Goal: Task Accomplishment & Management: Manage account settings

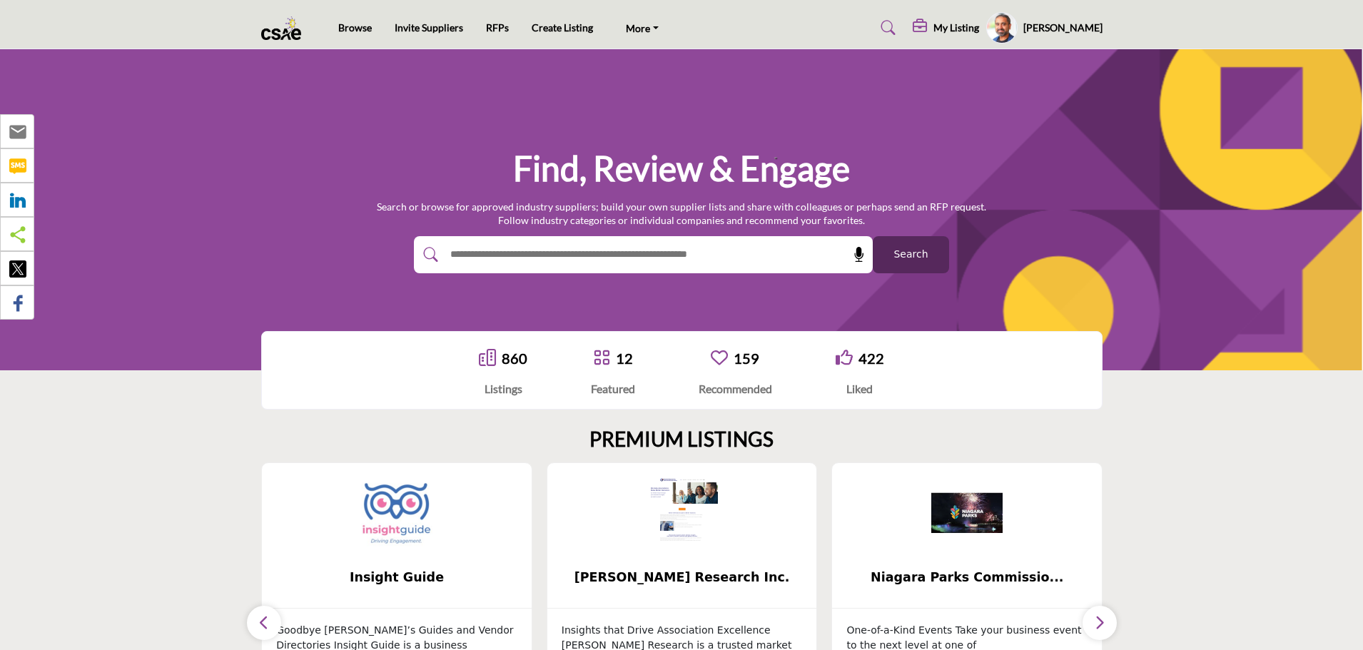
click at [1014, 31] on profile-featured-ae4af314-19bd-4bd6-886d-2839a6aab51e "Show hide supplier dropdown" at bounding box center [1002, 27] width 31 height 31
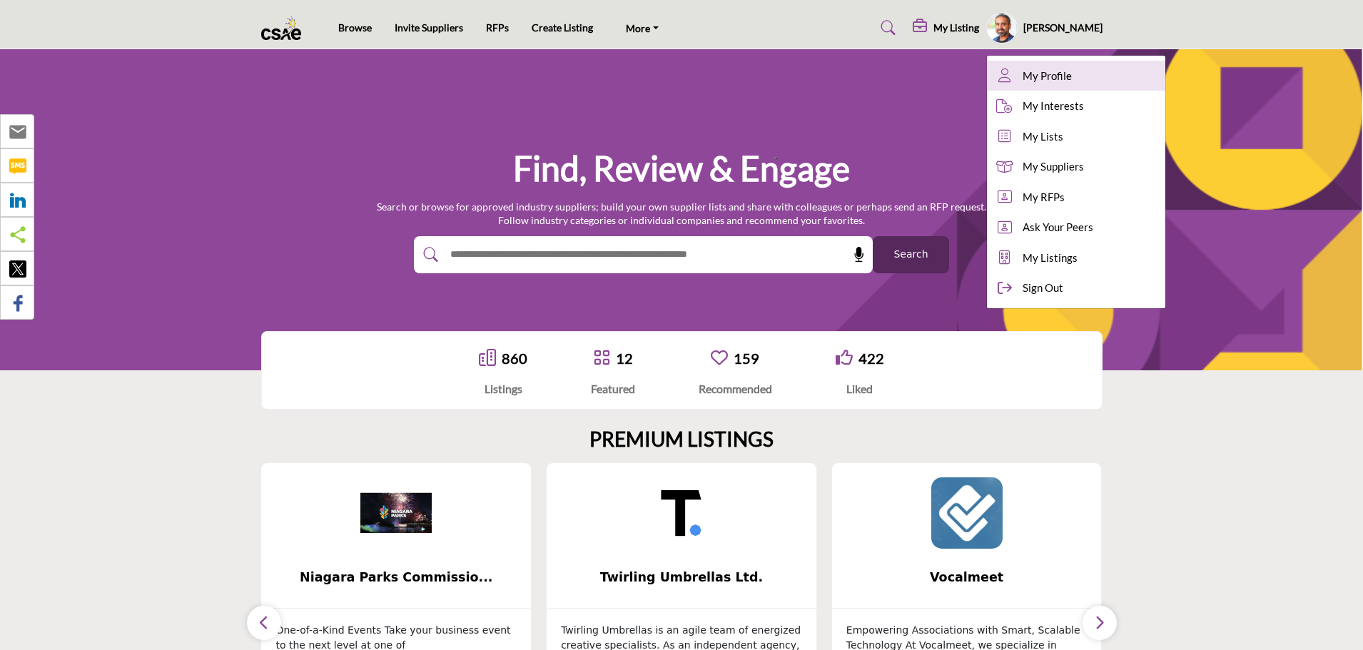
click at [1047, 78] on span "My Profile" at bounding box center [1047, 76] width 49 height 16
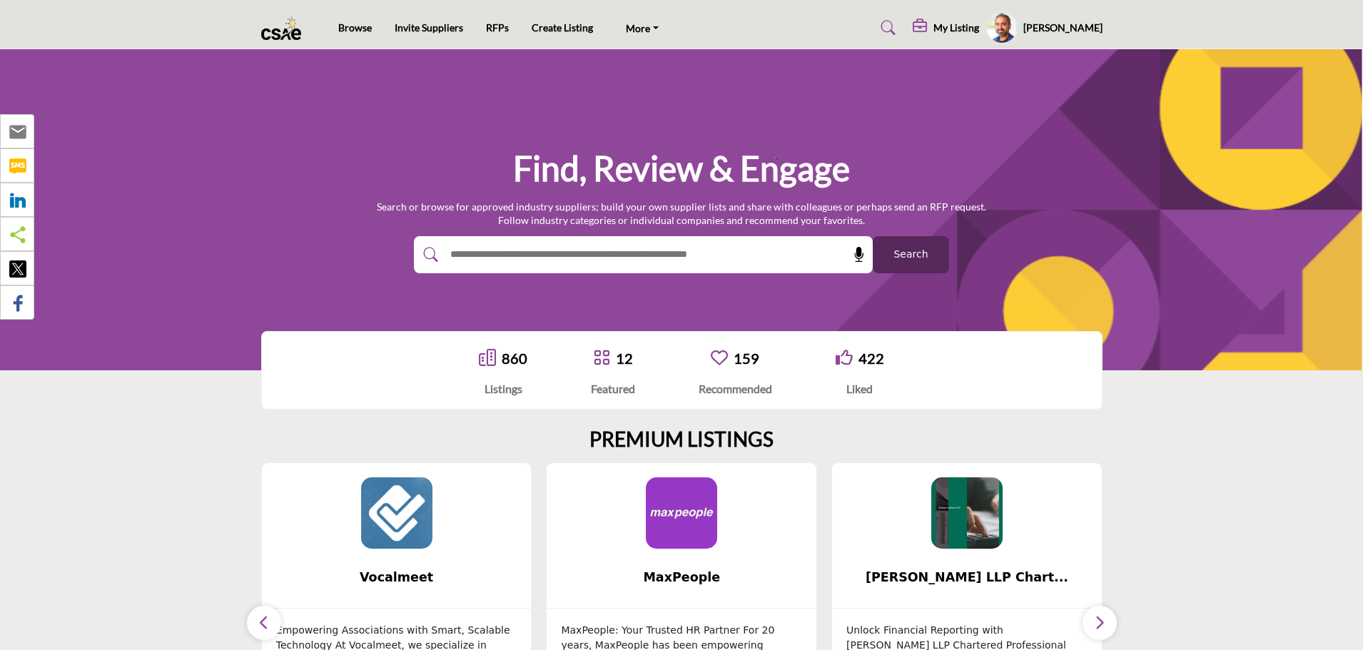
click at [967, 27] on h5 "My Listing" at bounding box center [957, 27] width 46 height 13
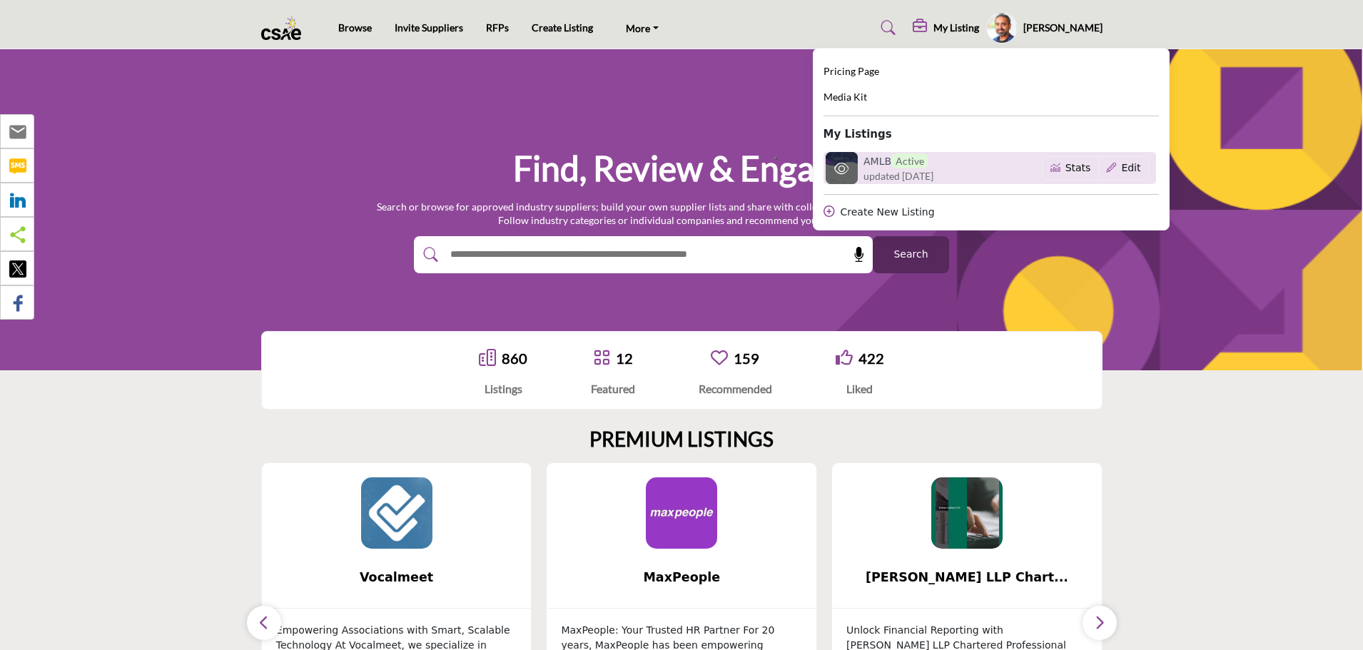
click at [892, 161] on h6 "AMLB Active" at bounding box center [896, 160] width 65 height 15
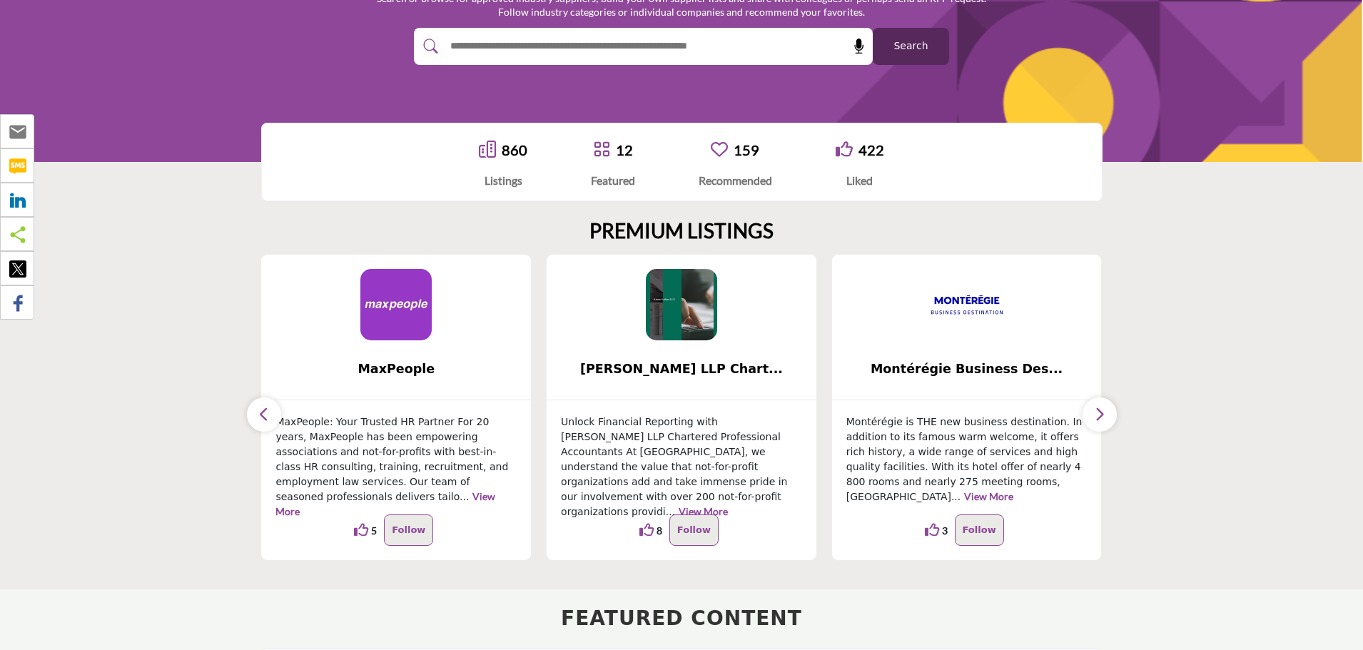
scroll to position [286, 0]
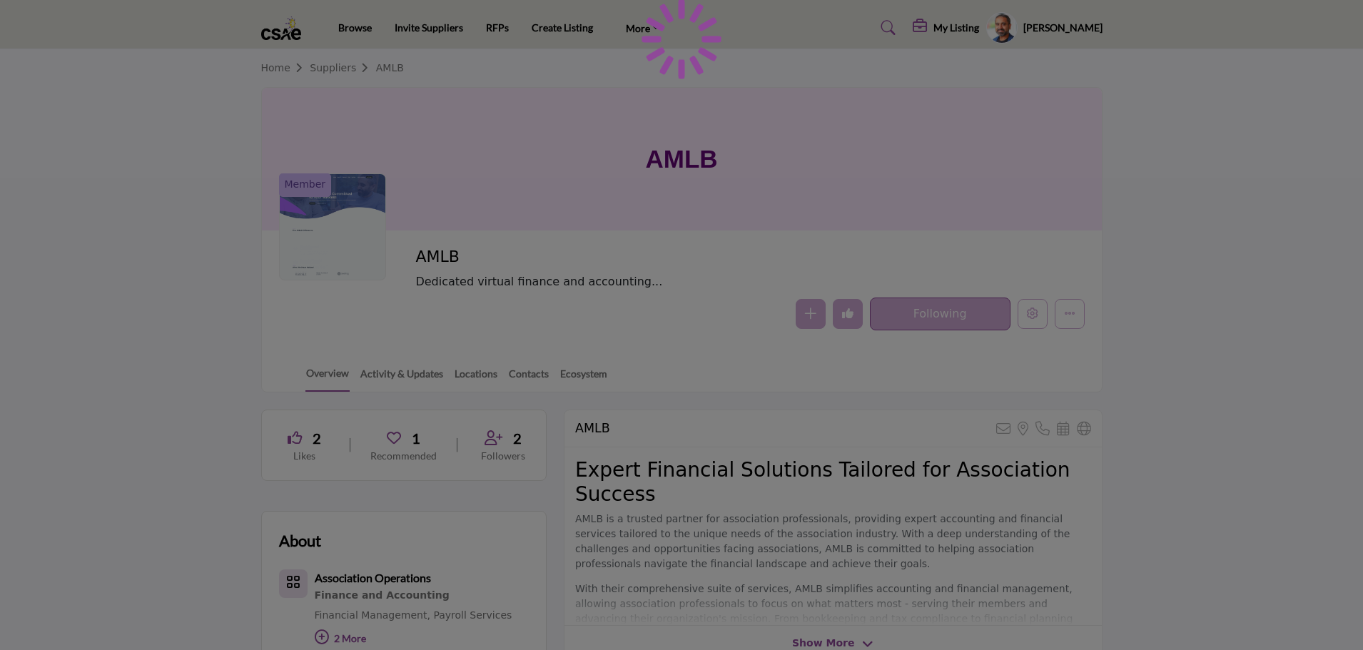
scroll to position [218, 0]
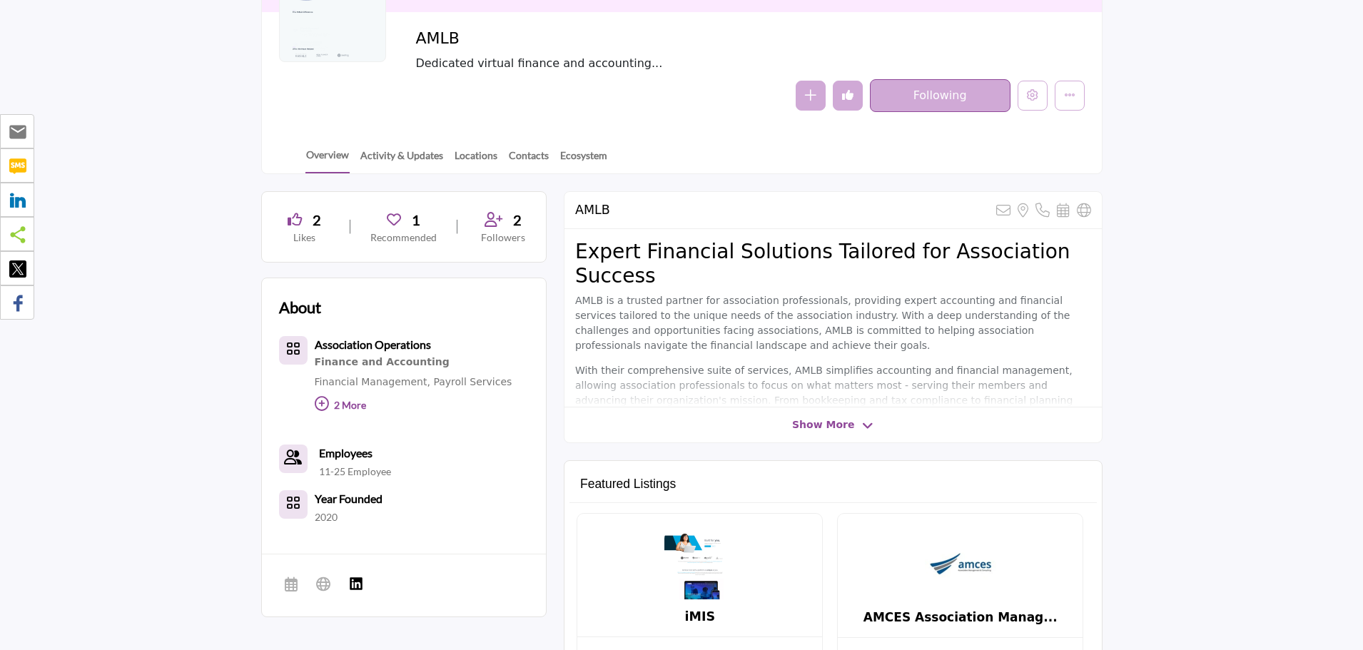
click at [308, 220] on div "2" at bounding box center [304, 219] width 51 height 21
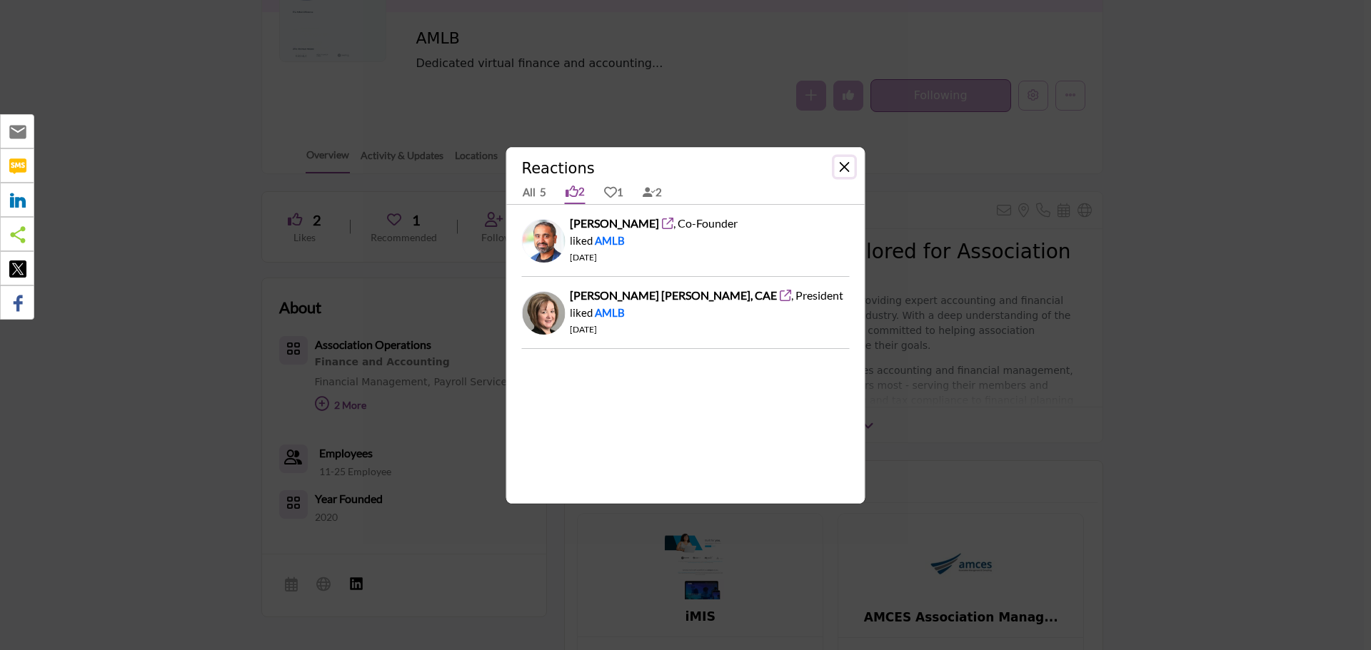
click at [844, 171] on button "Close" at bounding box center [844, 167] width 20 height 20
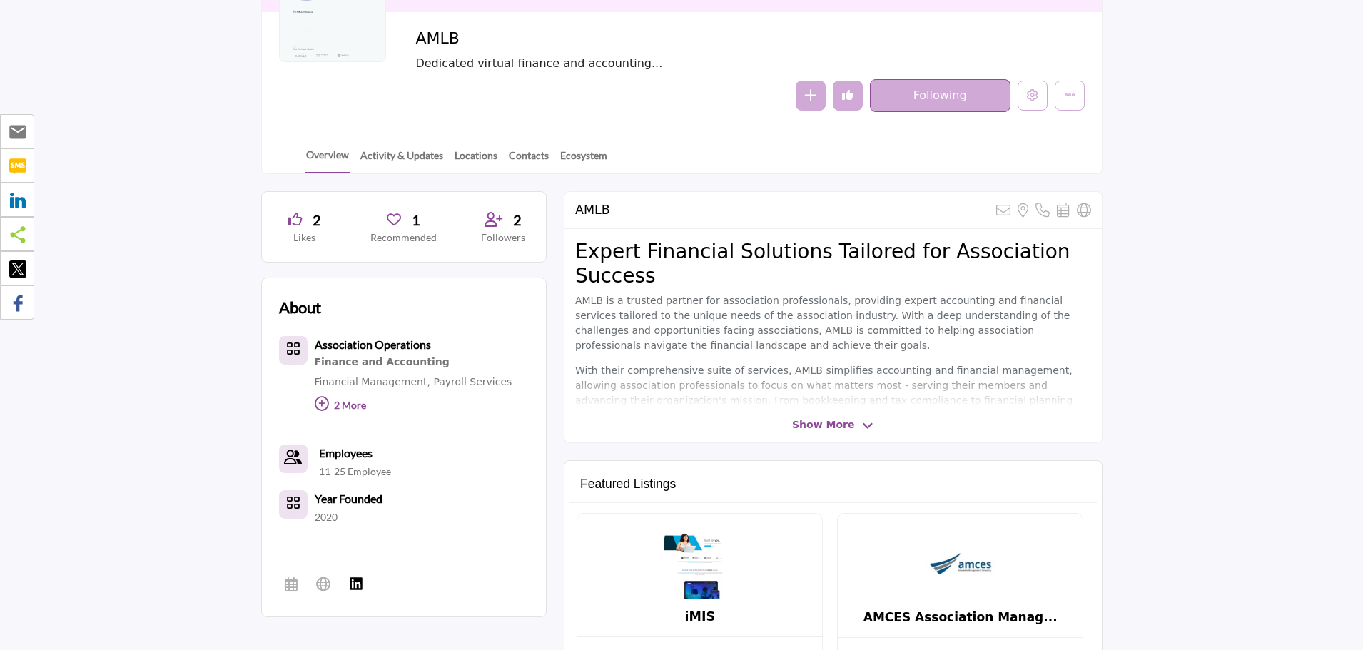
click at [500, 219] on icon at bounding box center [494, 220] width 18 height 14
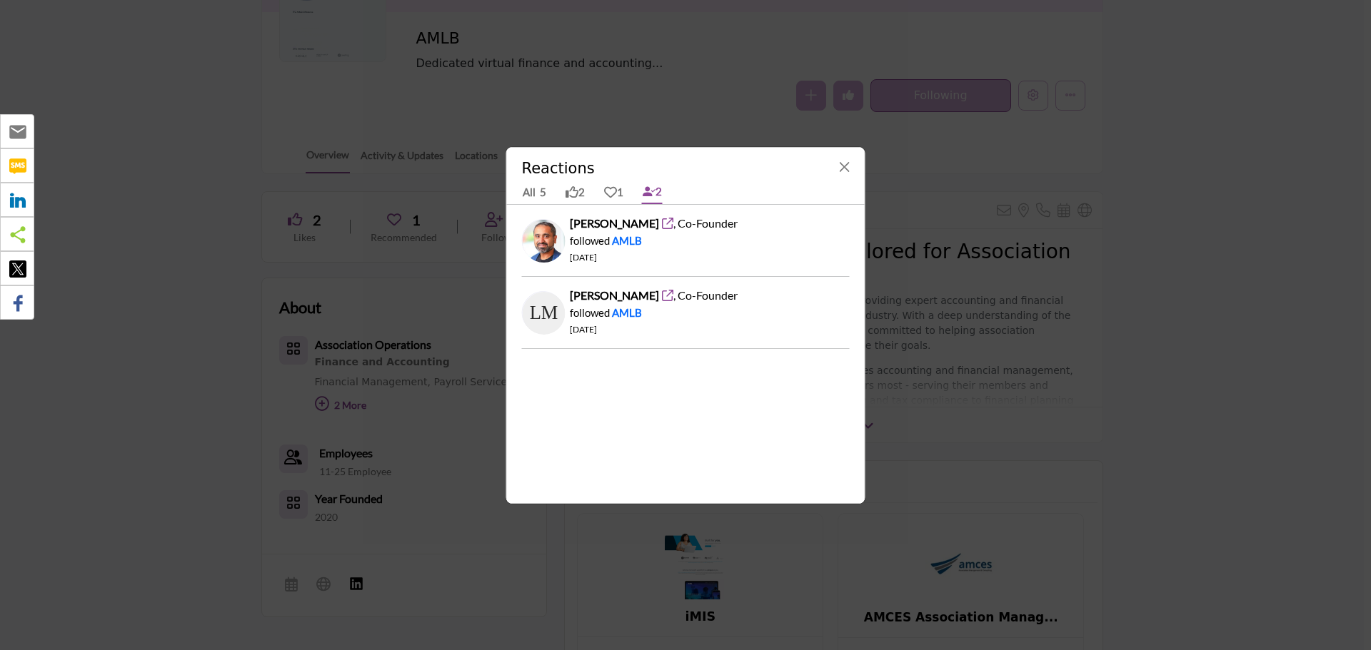
click at [620, 294] on b "[PERSON_NAME]" at bounding box center [614, 295] width 89 height 14
click at [612, 188] on icon at bounding box center [610, 192] width 13 height 13
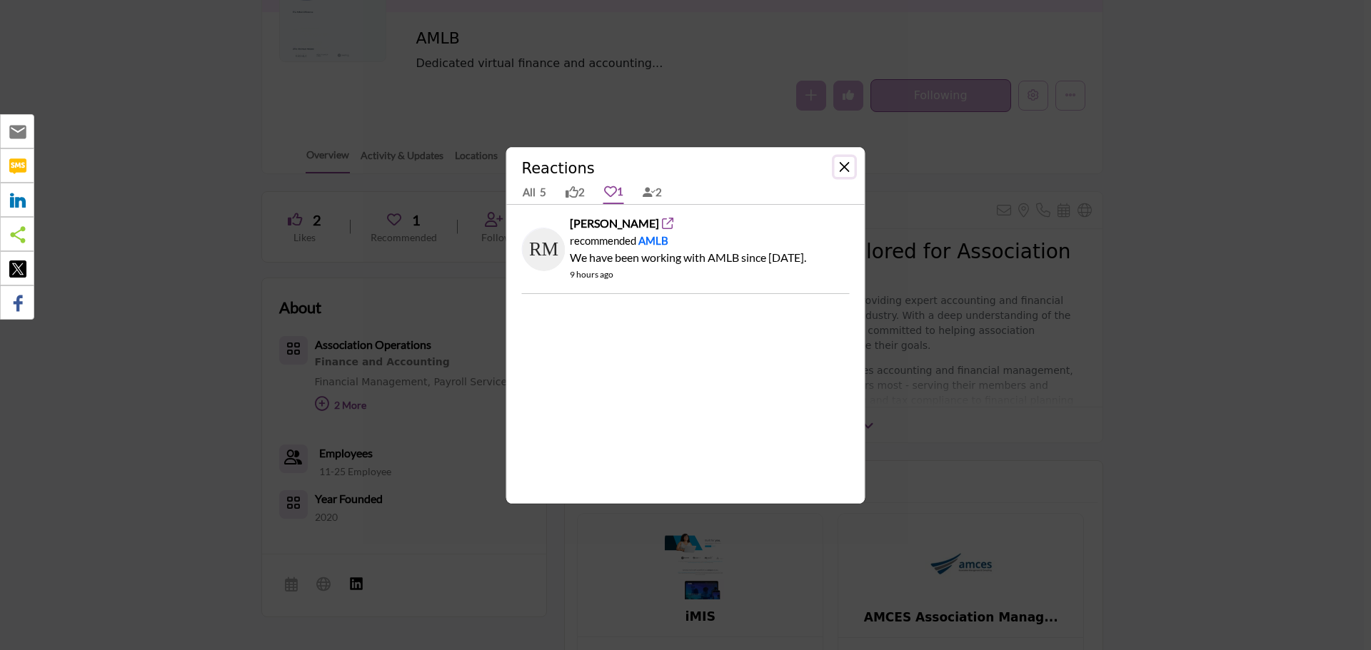
drag, startPoint x: 842, startPoint y: 168, endPoint x: 615, endPoint y: 258, distance: 244.2
click at [616, 258] on div "Reactions All 5 2 1 2 [PERSON_NAME] AMLB" at bounding box center [685, 325] width 359 height 357
click at [845, 170] on button "Close" at bounding box center [844, 167] width 20 height 20
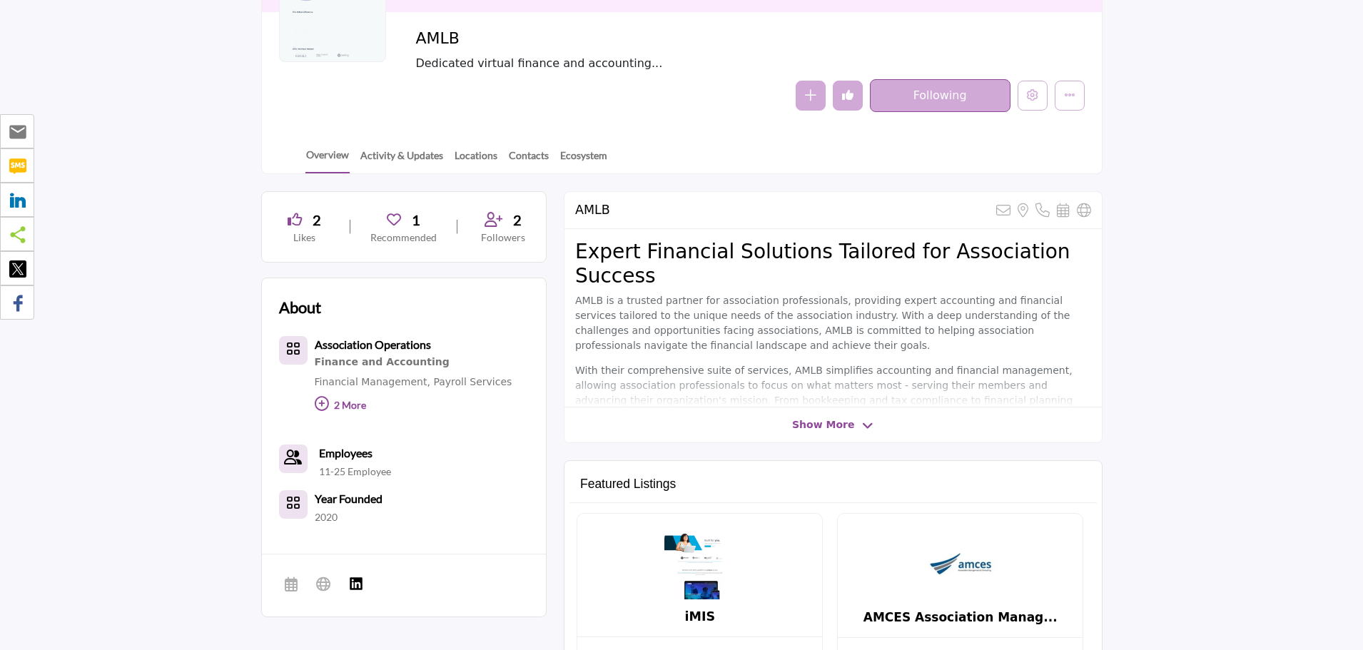
click at [404, 216] on div "1" at bounding box center [403, 219] width 66 height 21
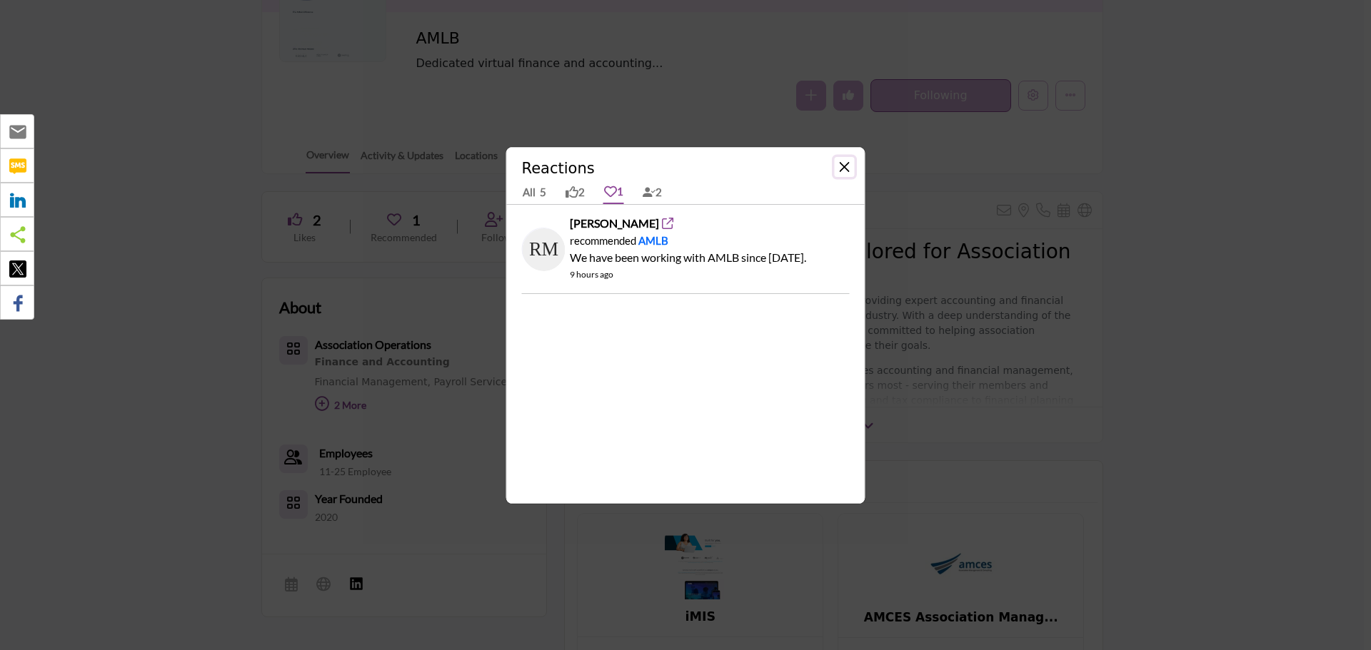
click at [840, 163] on button "Close" at bounding box center [844, 167] width 20 height 20
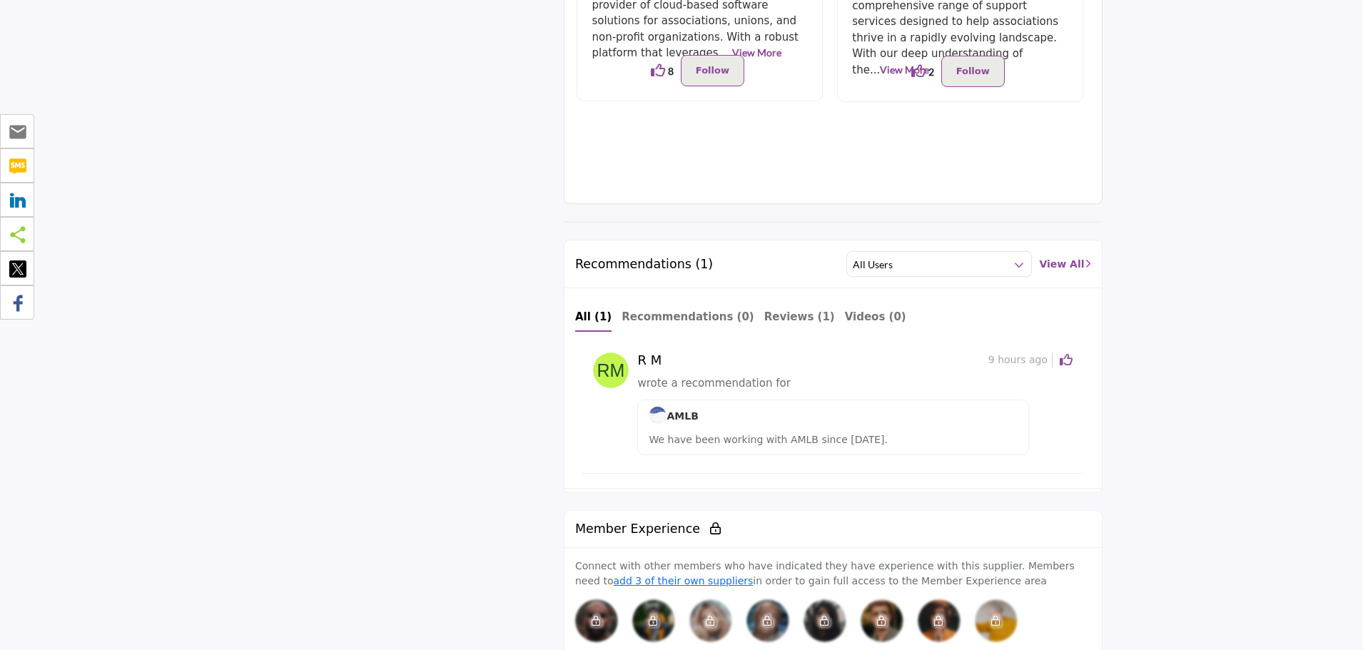
scroll to position [932, 0]
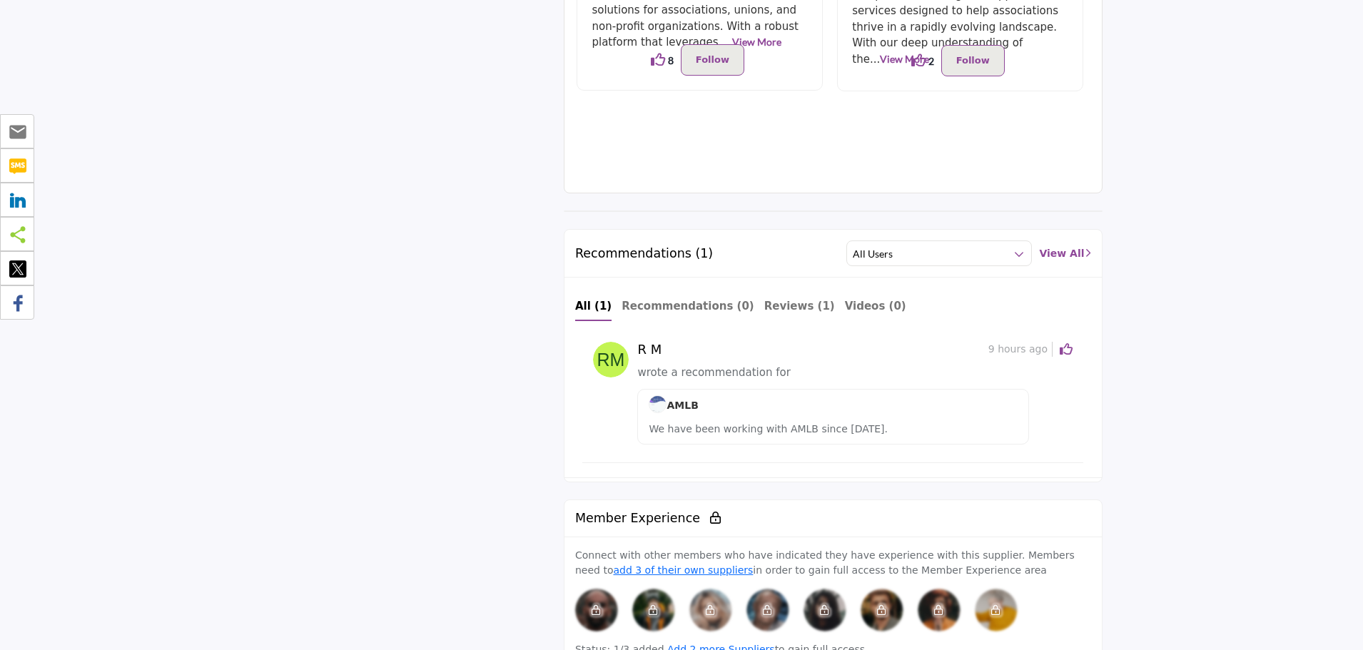
click at [1066, 349] on icon at bounding box center [1066, 349] width 13 height 13
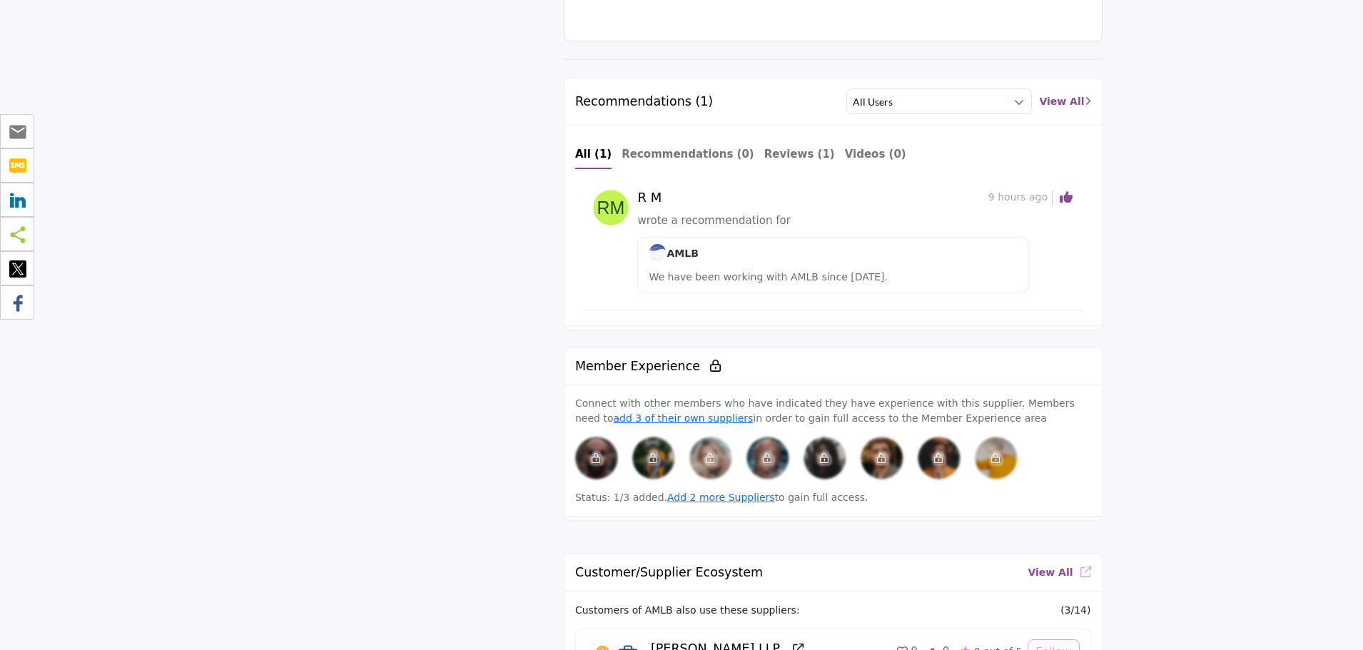
scroll to position [1075, 0]
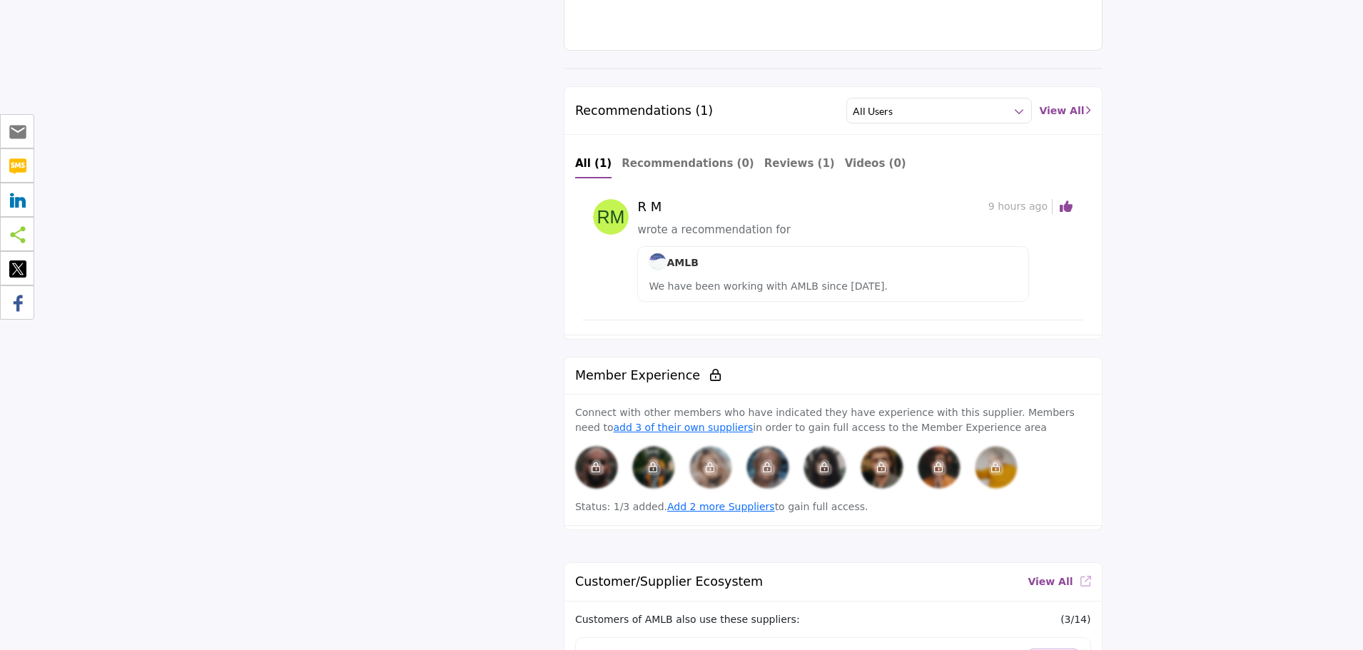
click at [621, 213] on img at bounding box center [611, 217] width 36 height 36
click at [651, 206] on h5 "R M" at bounding box center [651, 207] width 28 height 16
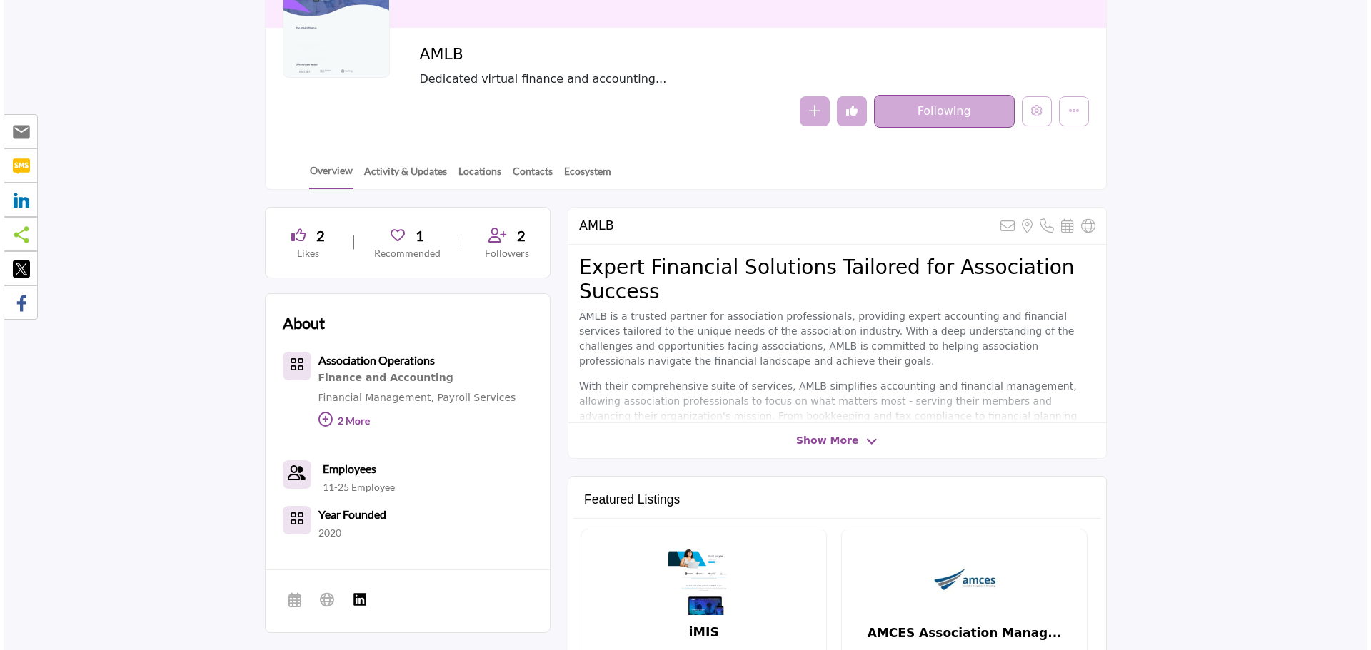
scroll to position [361, 0]
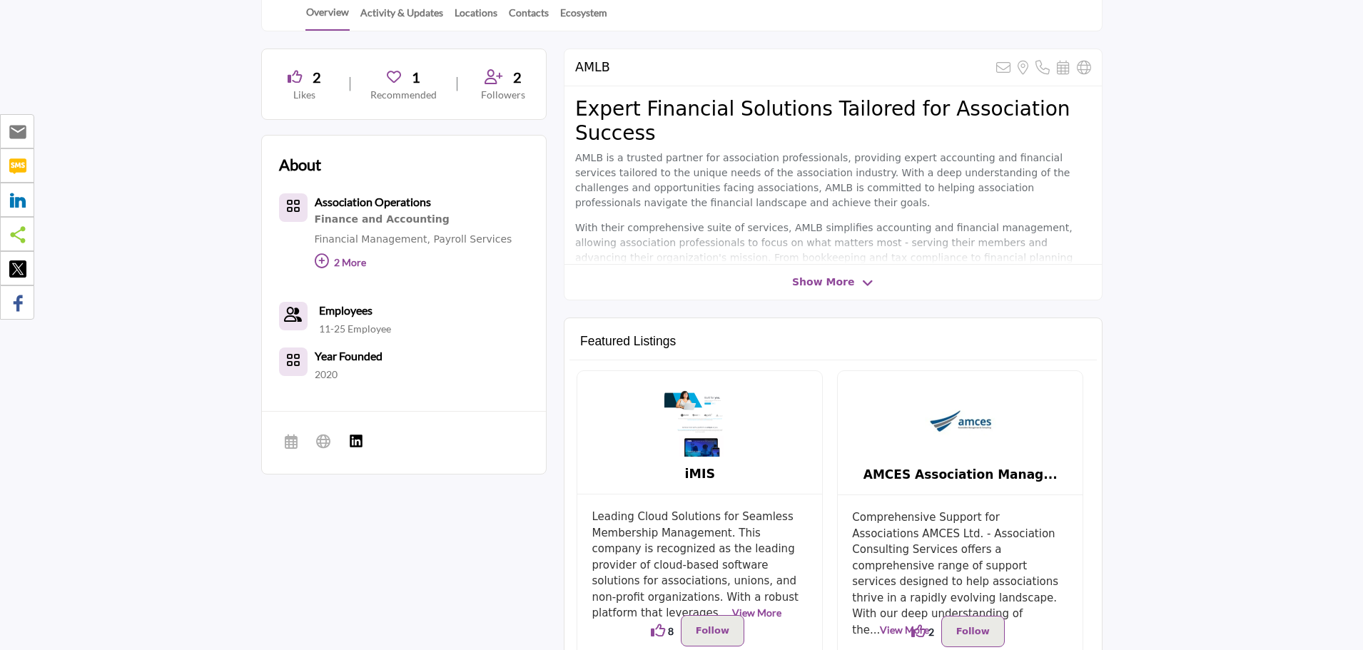
click at [396, 86] on div "1" at bounding box center [403, 76] width 66 height 21
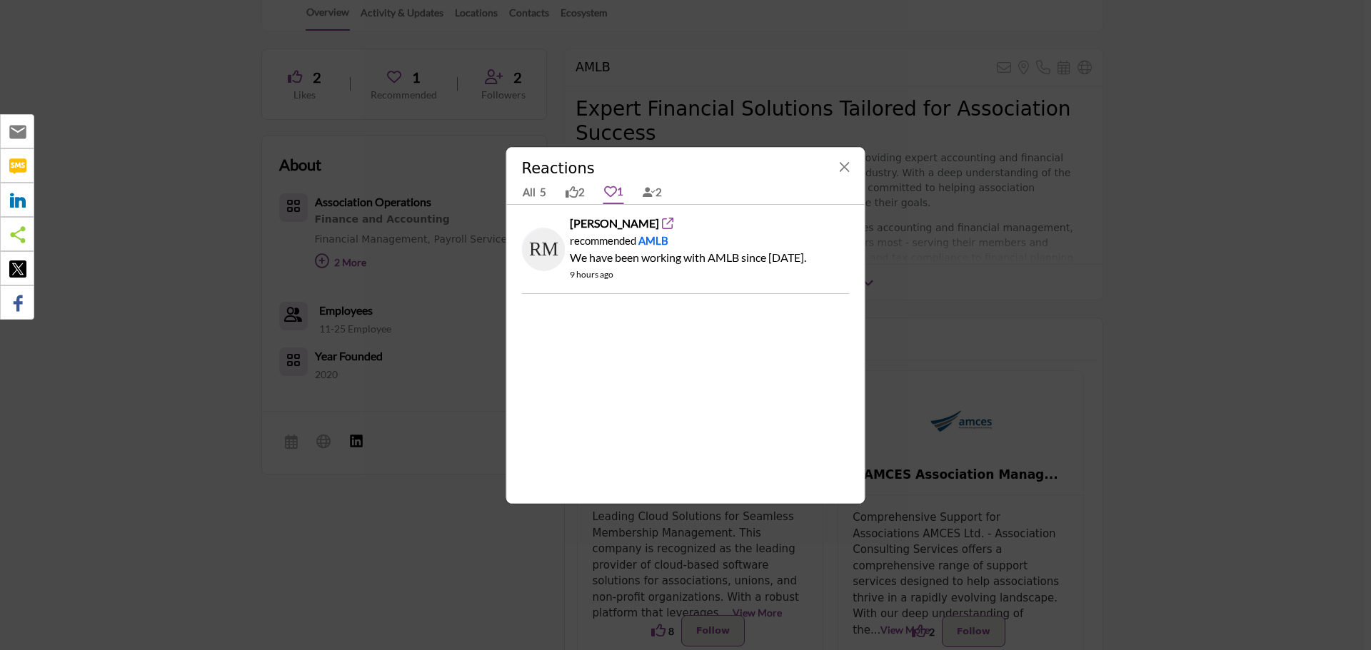
click at [543, 249] on img at bounding box center [544, 249] width 43 height 43
